Goal: Information Seeking & Learning: Learn about a topic

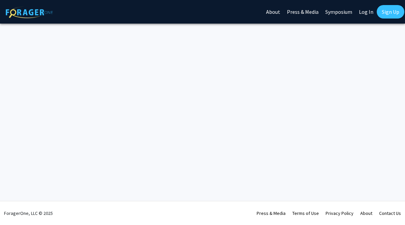
click at [362, 13] on link "Log In" at bounding box center [366, 12] width 21 height 24
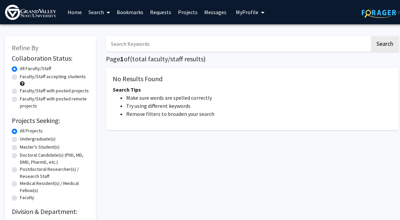
click at [20, 135] on label "Undergraduate(s)" at bounding box center [38, 138] width 36 height 7
click at [20, 135] on input "Undergraduate(s)" at bounding box center [22, 137] width 4 height 4
radio input "true"
click at [163, 46] on input "Search Keywords" at bounding box center [238, 43] width 264 height 15
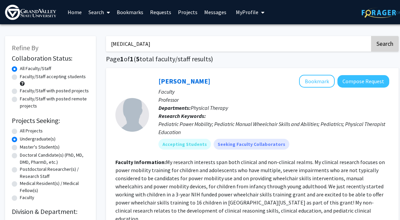
type input "occupational therapy"
click at [388, 46] on button "Search" at bounding box center [385, 43] width 28 height 15
radio input "true"
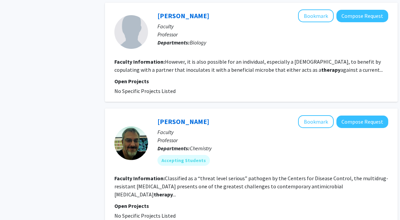
scroll to position [1437, 1]
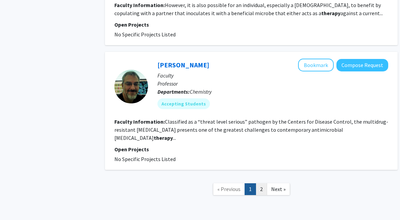
click at [263, 183] on link "2" at bounding box center [261, 189] width 11 height 12
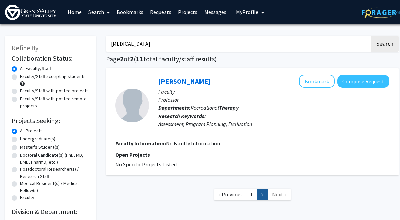
drag, startPoint x: 141, startPoint y: 44, endPoint x: 91, endPoint y: 38, distance: 50.8
click at [91, 38] on div "Refine By Collaboration Status: Collaboration Status All Faculty/Staff Collabor…" at bounding box center [202, 150] width 404 height 242
type input "therapy"
click at [371, 36] on button "Search" at bounding box center [385, 43] width 28 height 15
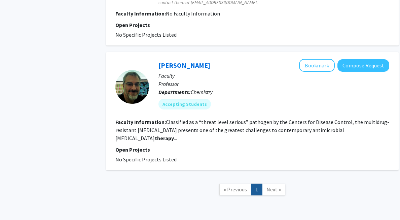
scroll to position [1429, 0]
